Goal: Task Accomplishment & Management: Complete application form

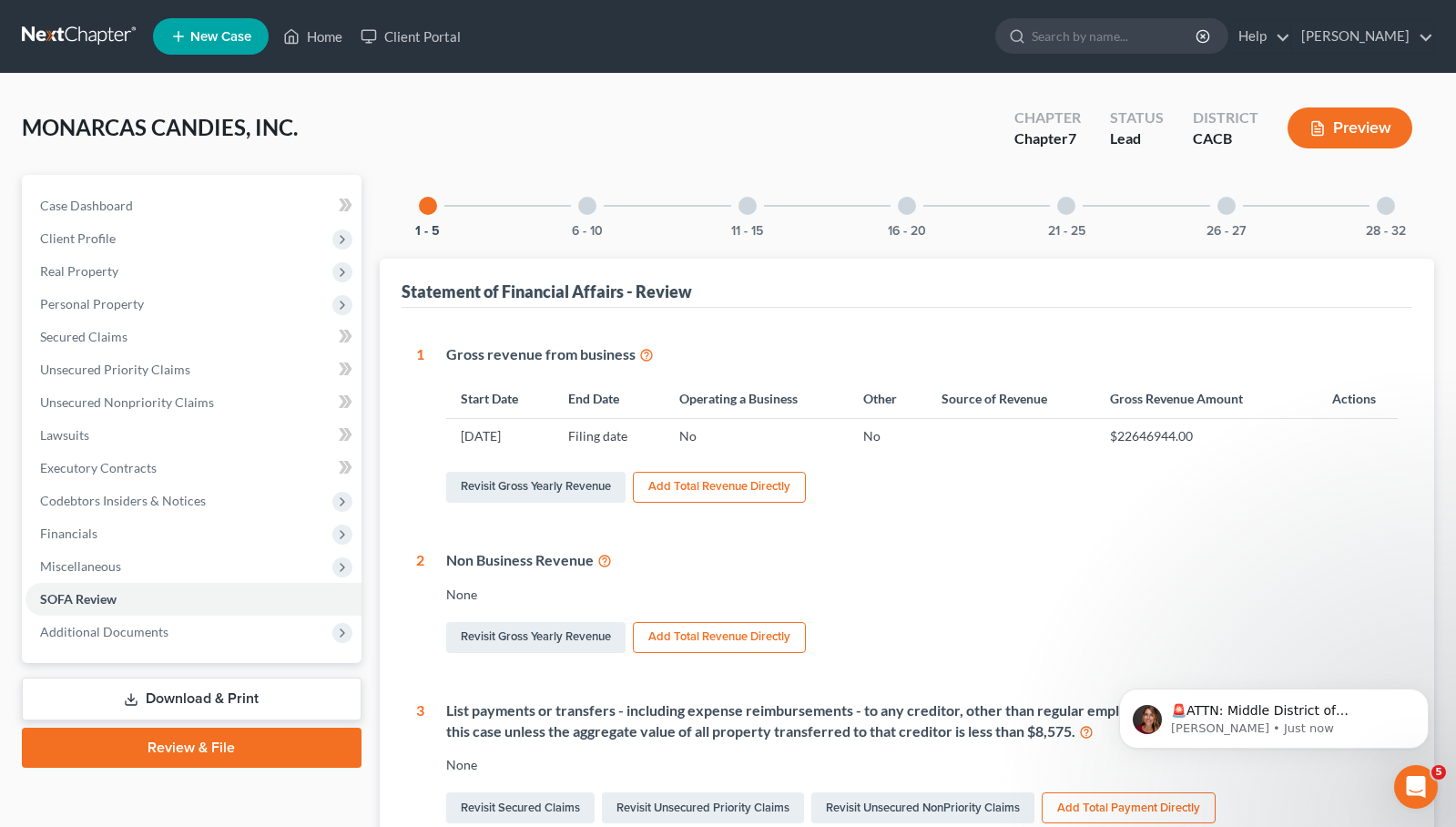
click at [63, 29] on link at bounding box center [80, 37] width 116 height 33
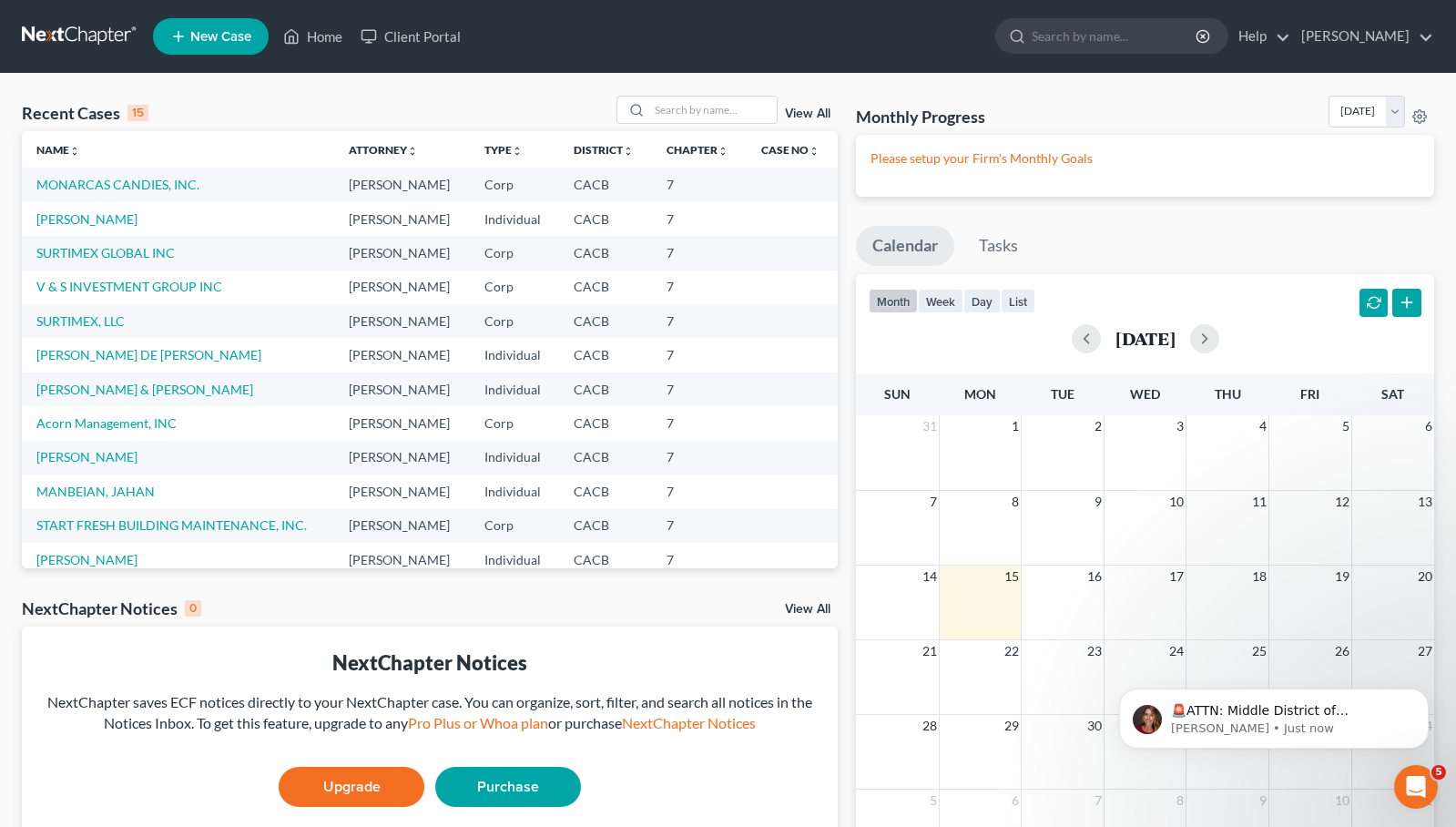
click at [216, 32] on span "New Case" at bounding box center [220, 37] width 61 height 13
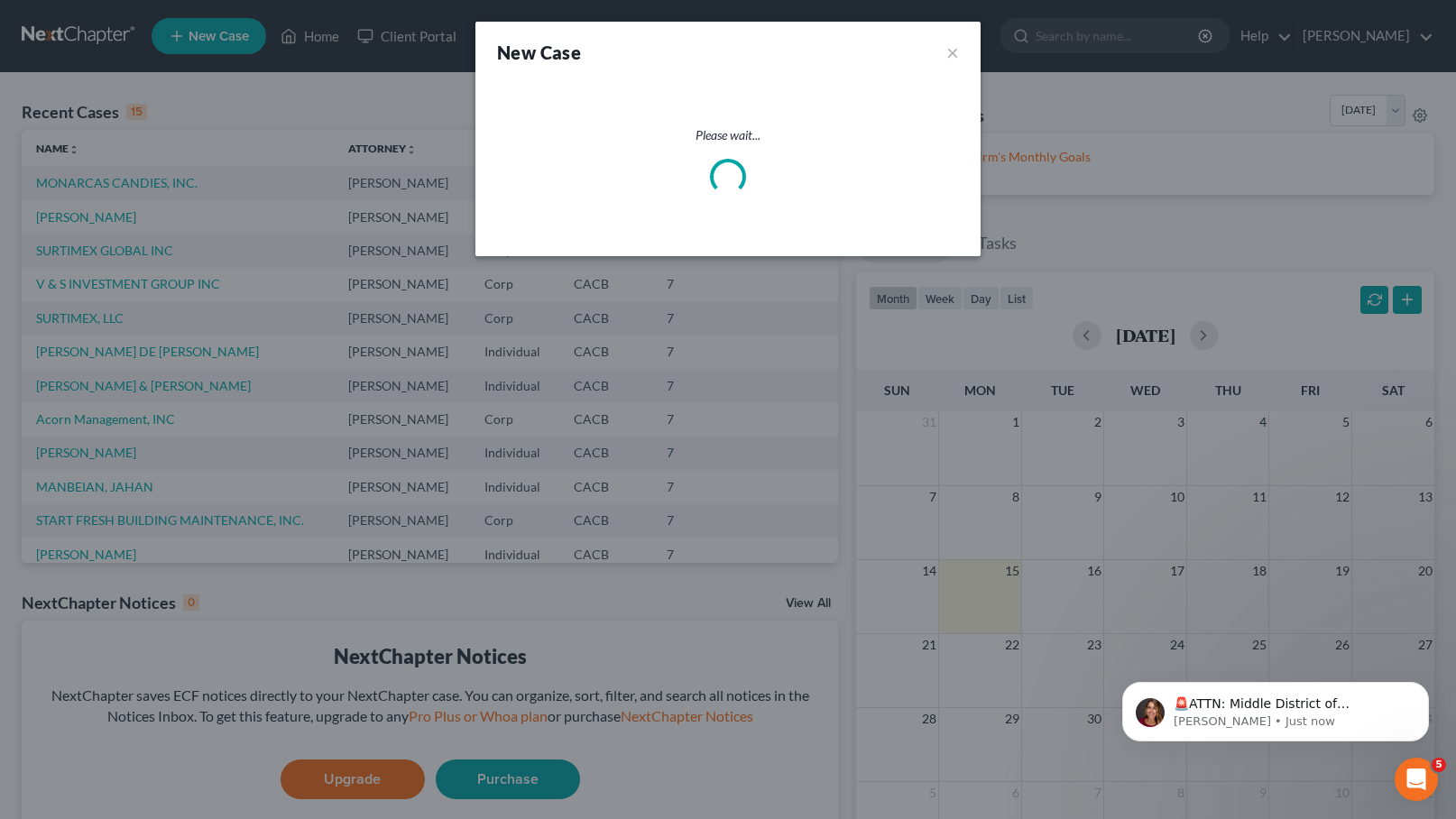
select select "7"
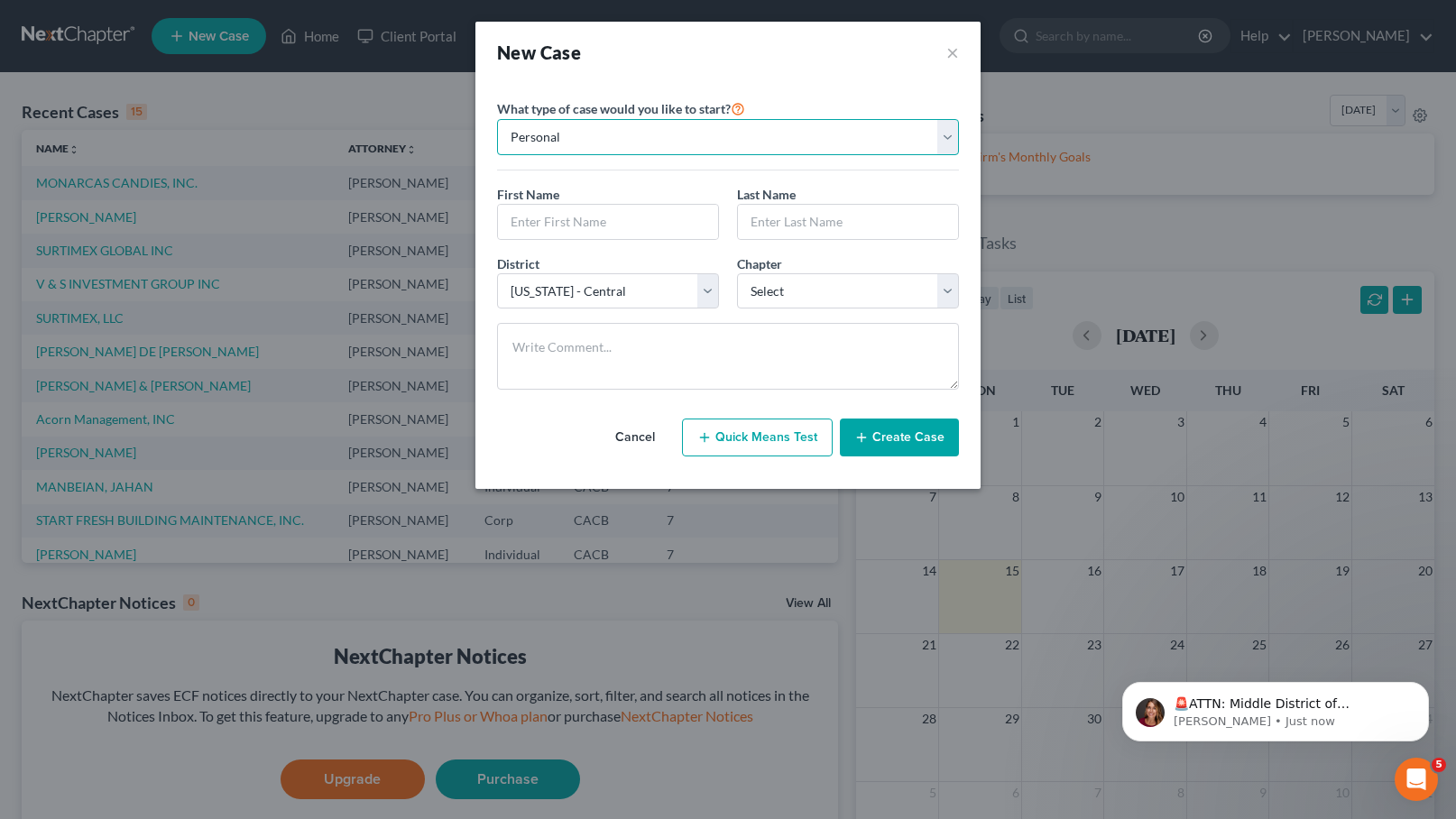
click at [944, 137] on select "Personal Business" at bounding box center [728, 137] width 462 height 36
select select "1"
click at [497, 119] on select "Personal Business" at bounding box center [728, 137] width 462 height 36
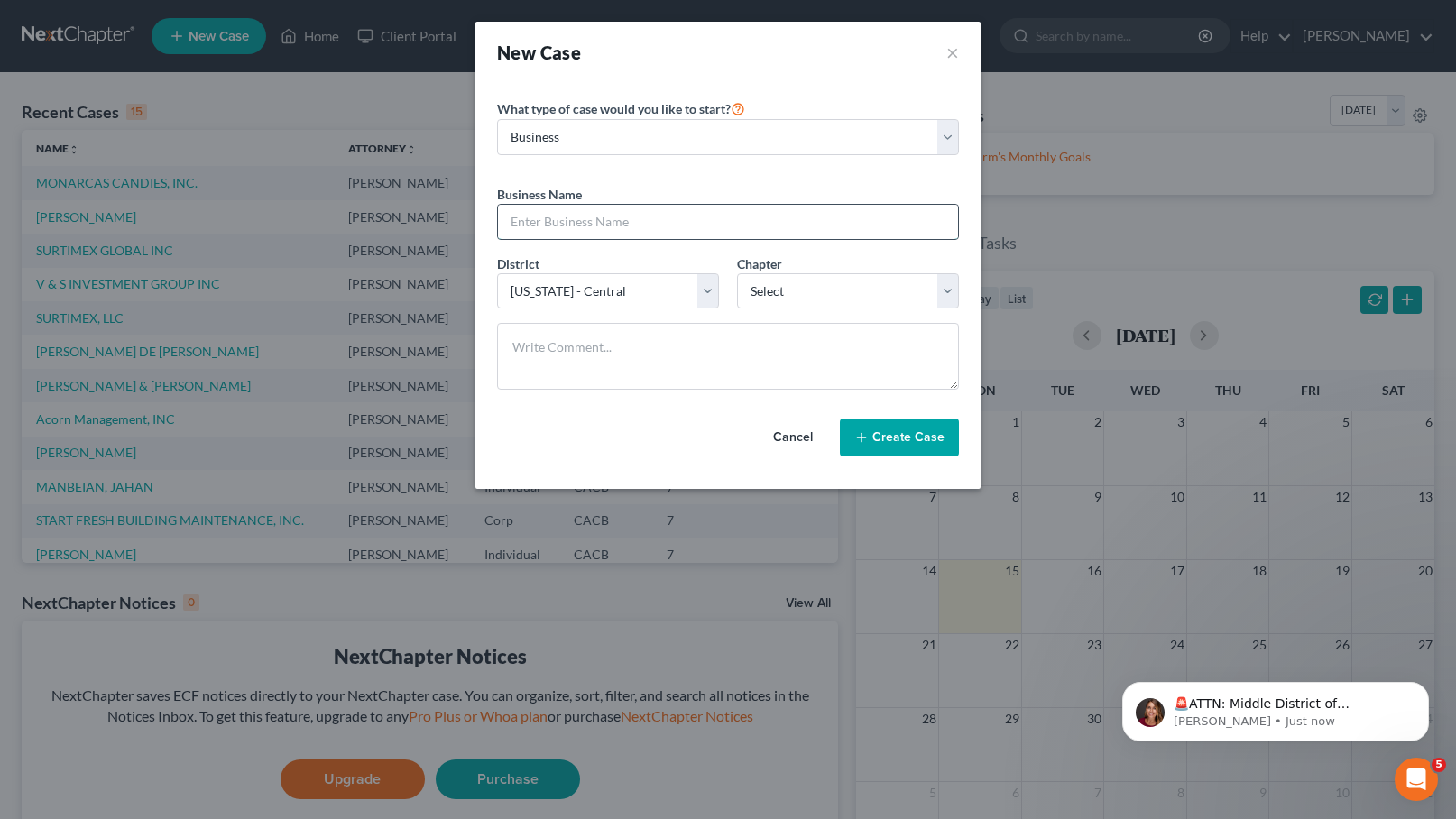
click at [771, 221] on input "text" at bounding box center [728, 222] width 460 height 34
click at [779, 130] on select "Personal Business" at bounding box center [728, 137] width 462 height 36
